Goal: Information Seeking & Learning: Check status

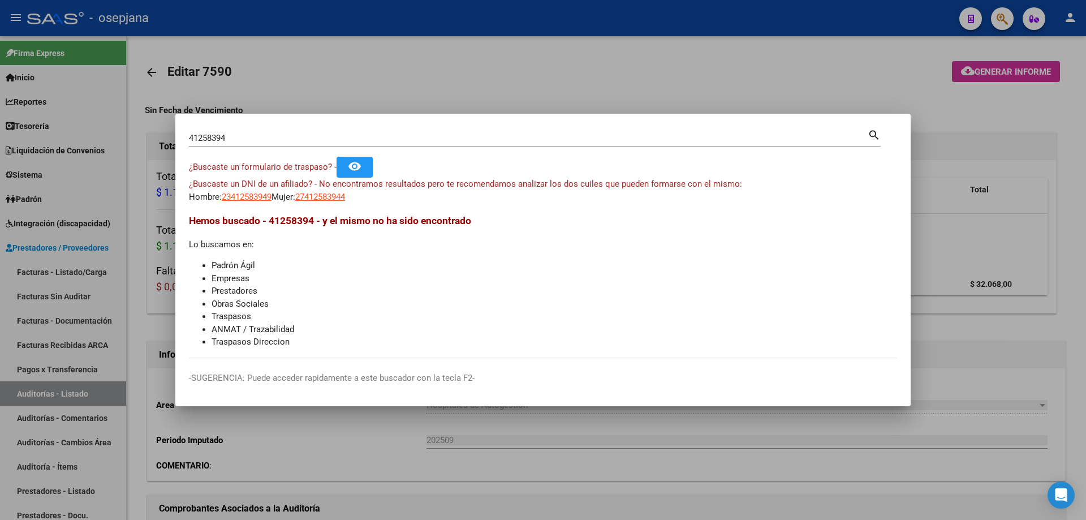
scroll to position [63, 0]
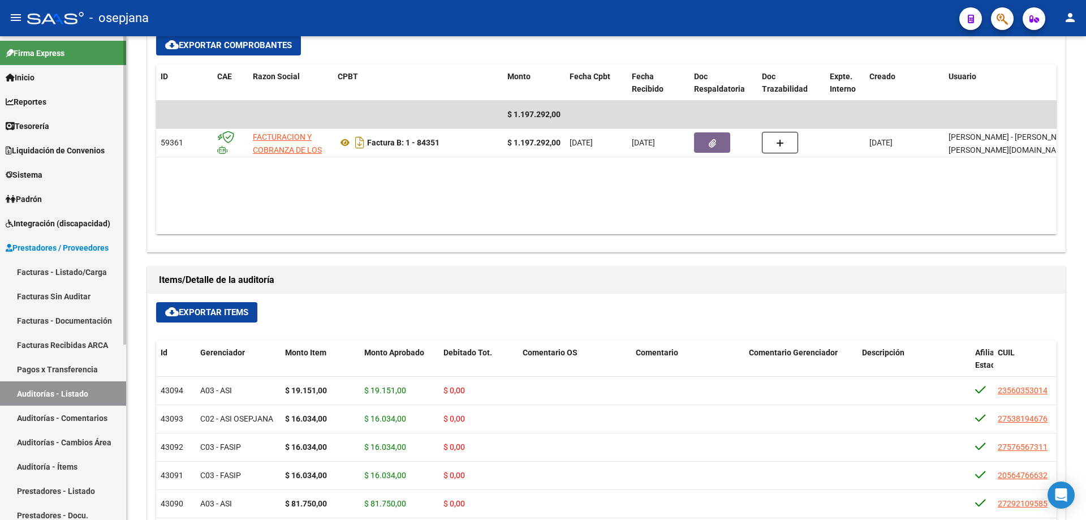
click at [62, 103] on link "Reportes" at bounding box center [63, 101] width 126 height 24
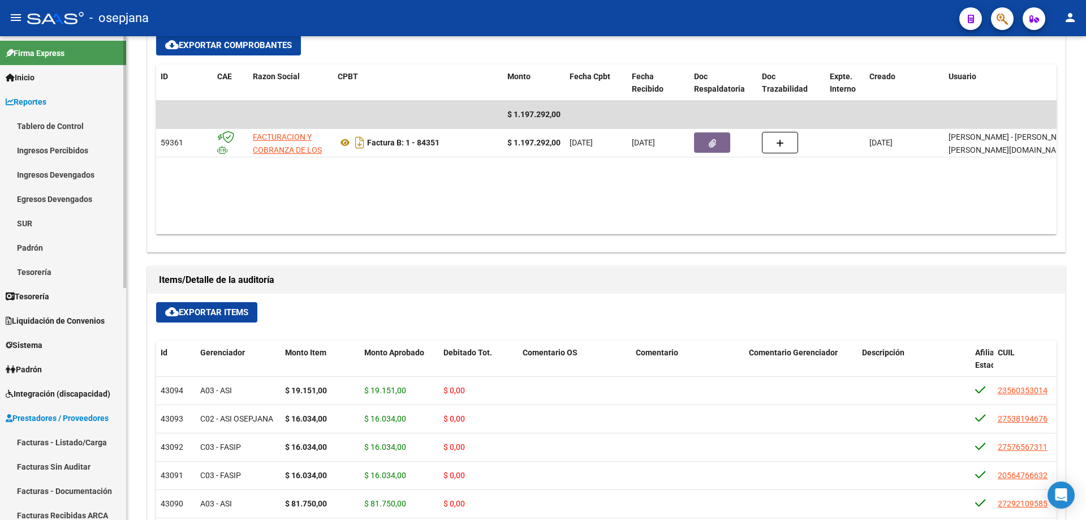
click at [71, 147] on link "Ingresos Percibidos" at bounding box center [63, 150] width 126 height 24
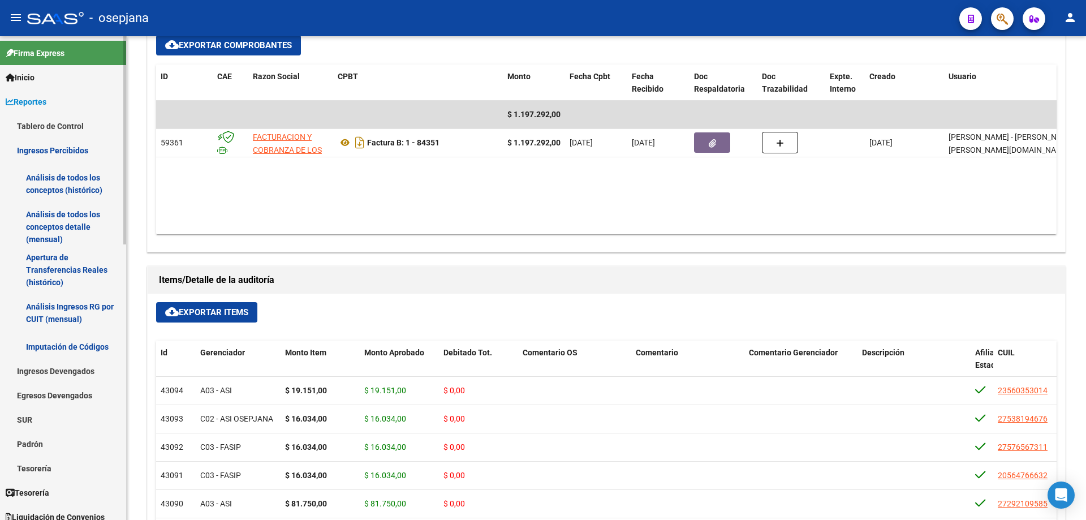
click at [76, 180] on link "Análisis de todos los conceptos (histórico)" at bounding box center [63, 183] width 126 height 43
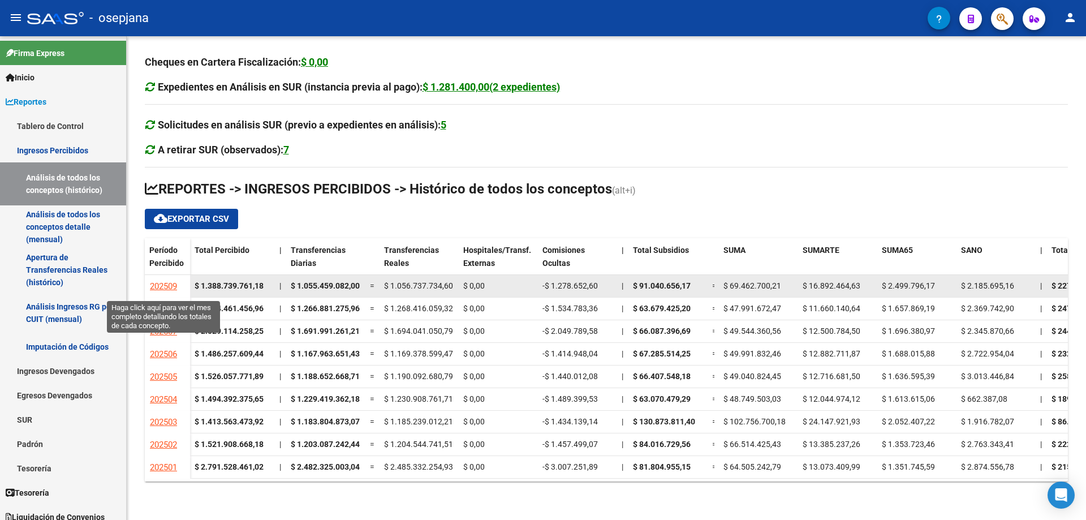
click at [169, 282] on span "202509" at bounding box center [163, 286] width 27 height 10
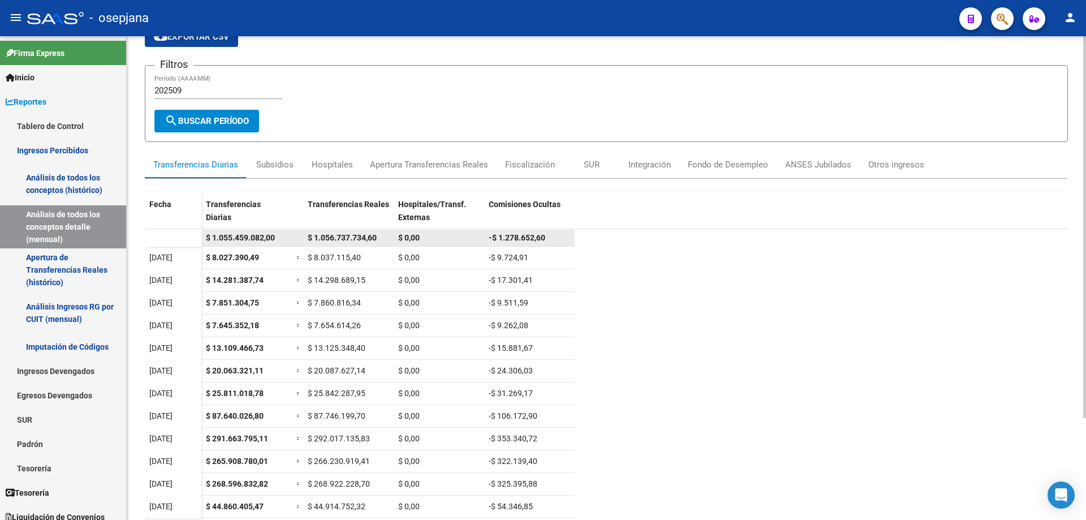
scroll to position [113, 0]
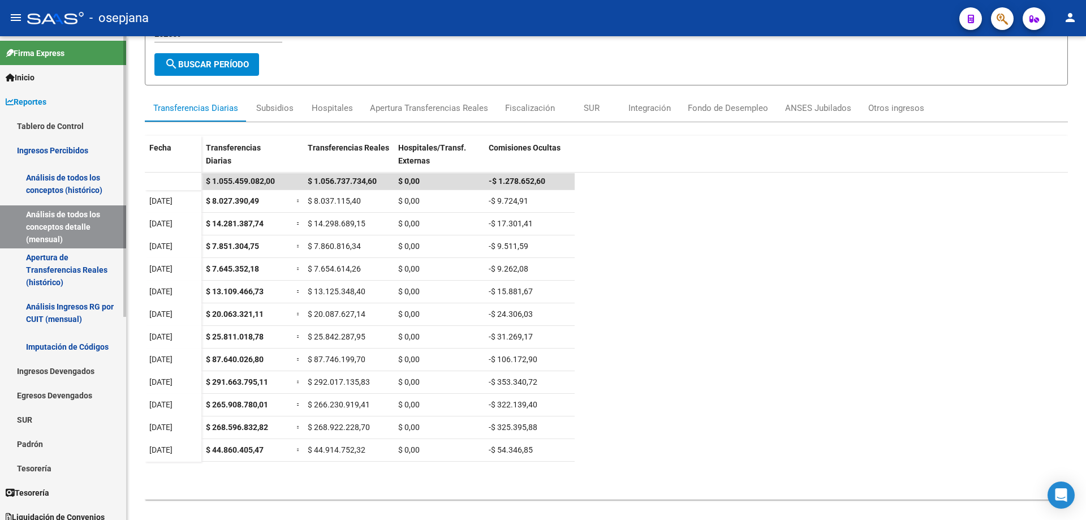
click at [58, 181] on link "Análisis de todos los conceptos (histórico)" at bounding box center [63, 183] width 126 height 43
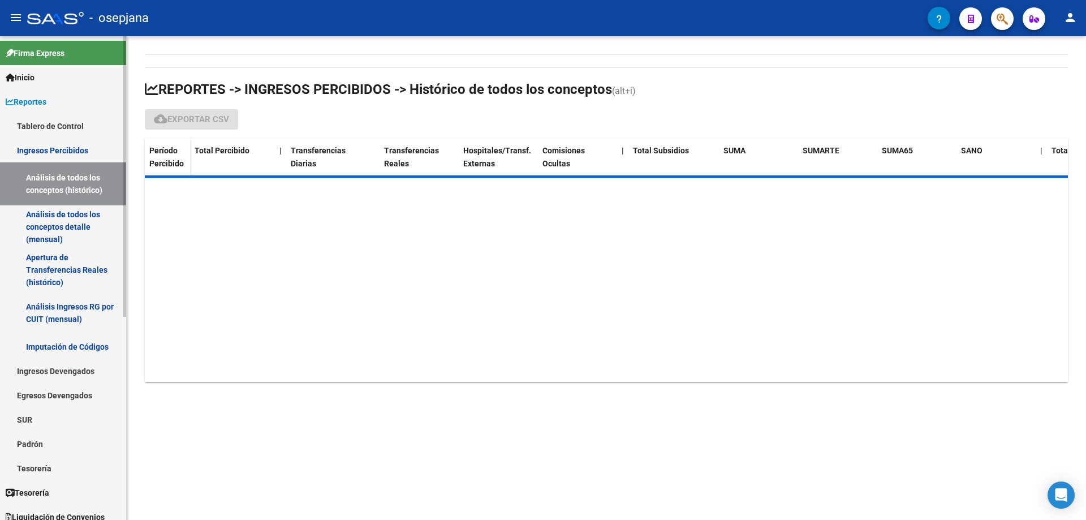
click at [42, 122] on link "Tablero de Control" at bounding box center [63, 126] width 126 height 24
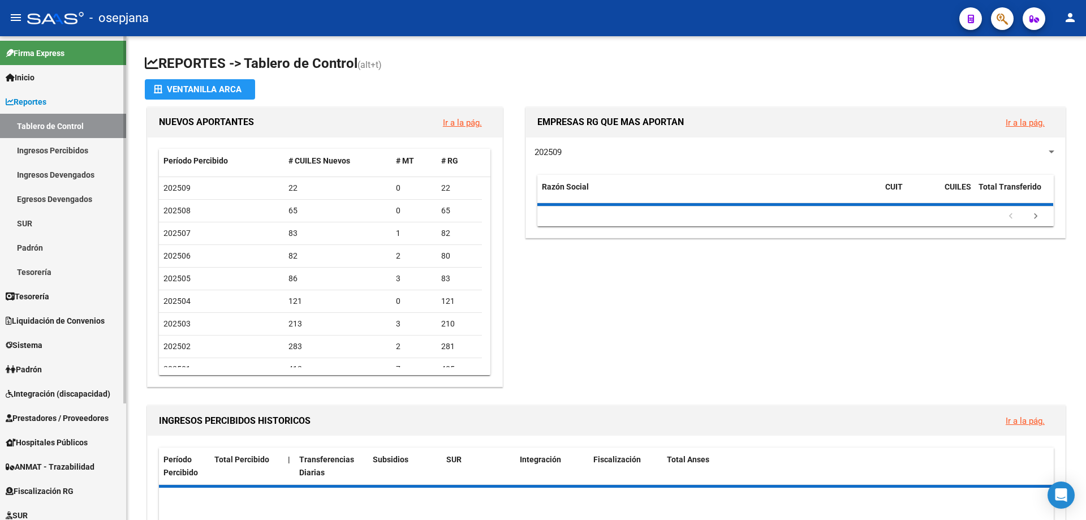
click at [53, 106] on link "Reportes" at bounding box center [63, 101] width 126 height 24
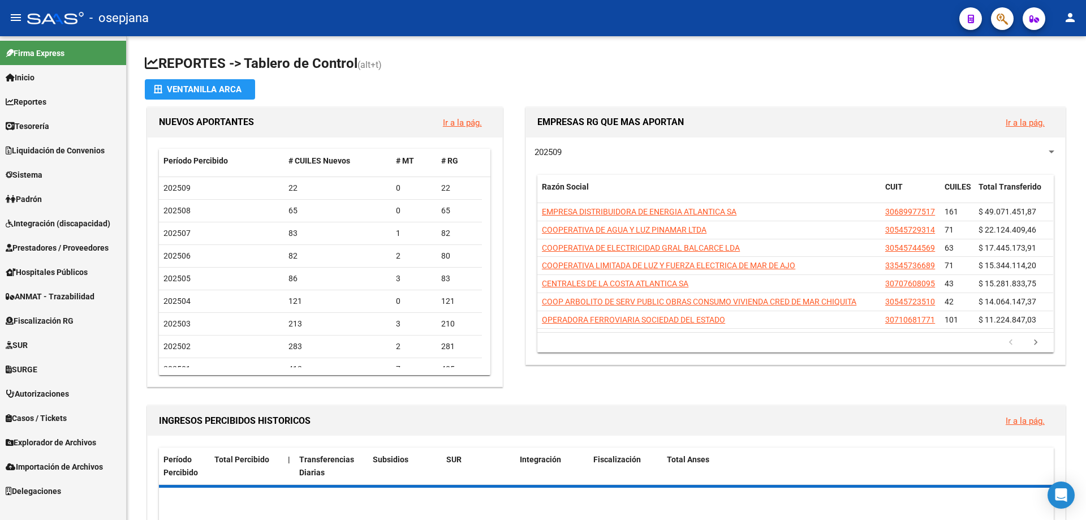
click at [46, 98] on span "Reportes" at bounding box center [26, 102] width 41 height 12
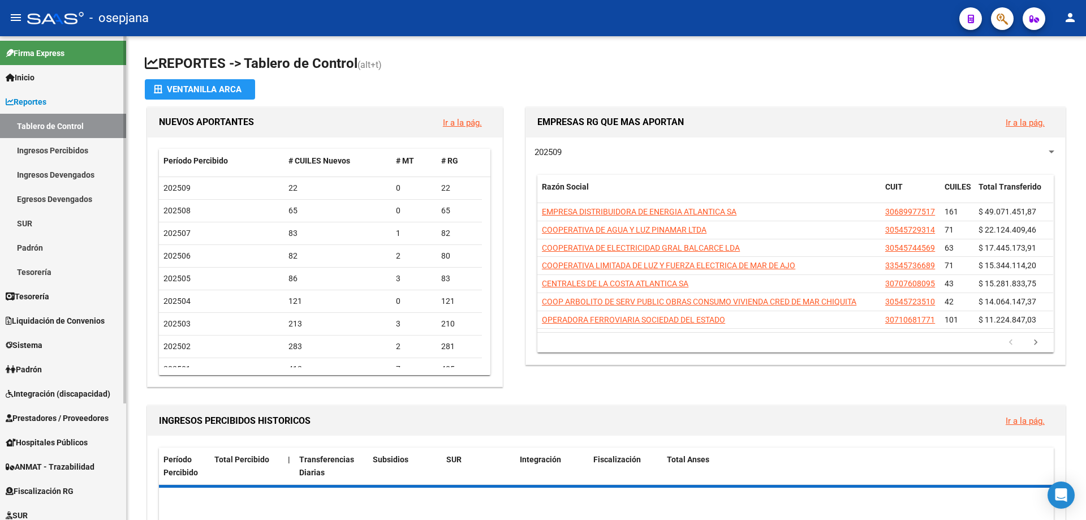
click at [63, 171] on link "Ingresos Devengados" at bounding box center [63, 174] width 126 height 24
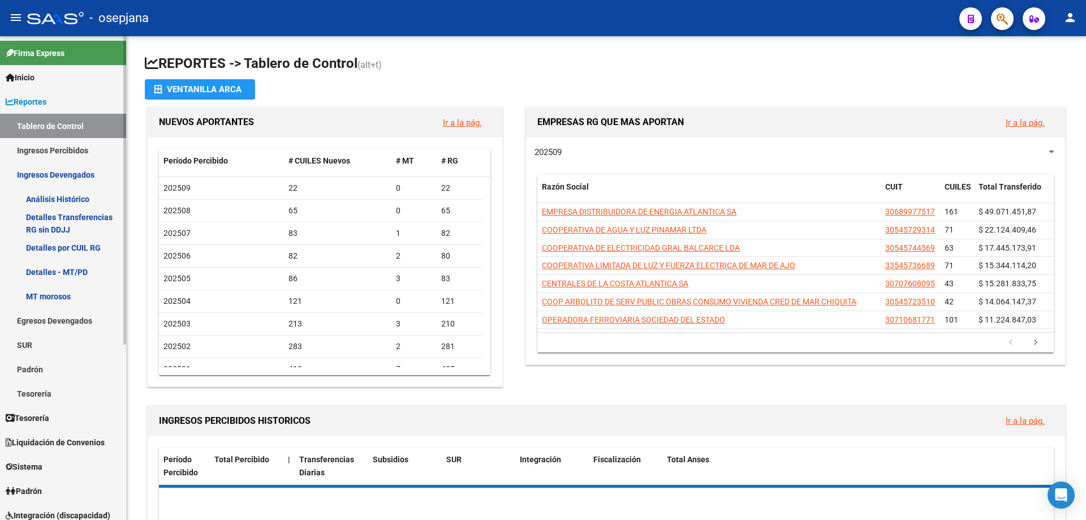
click at [74, 200] on link "Análisis Histórico" at bounding box center [63, 199] width 126 height 24
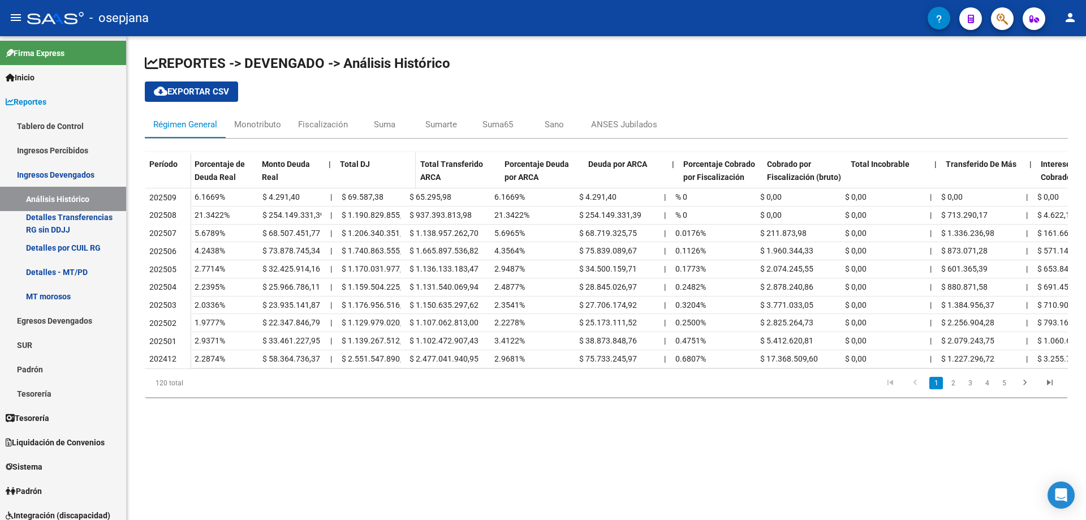
drag, startPoint x: 401, startPoint y: 168, endPoint x: 417, endPoint y: 168, distance: 16.4
click at [416, 168] on span at bounding box center [413, 176] width 5 height 48
